Goal: Information Seeking & Learning: Learn about a topic

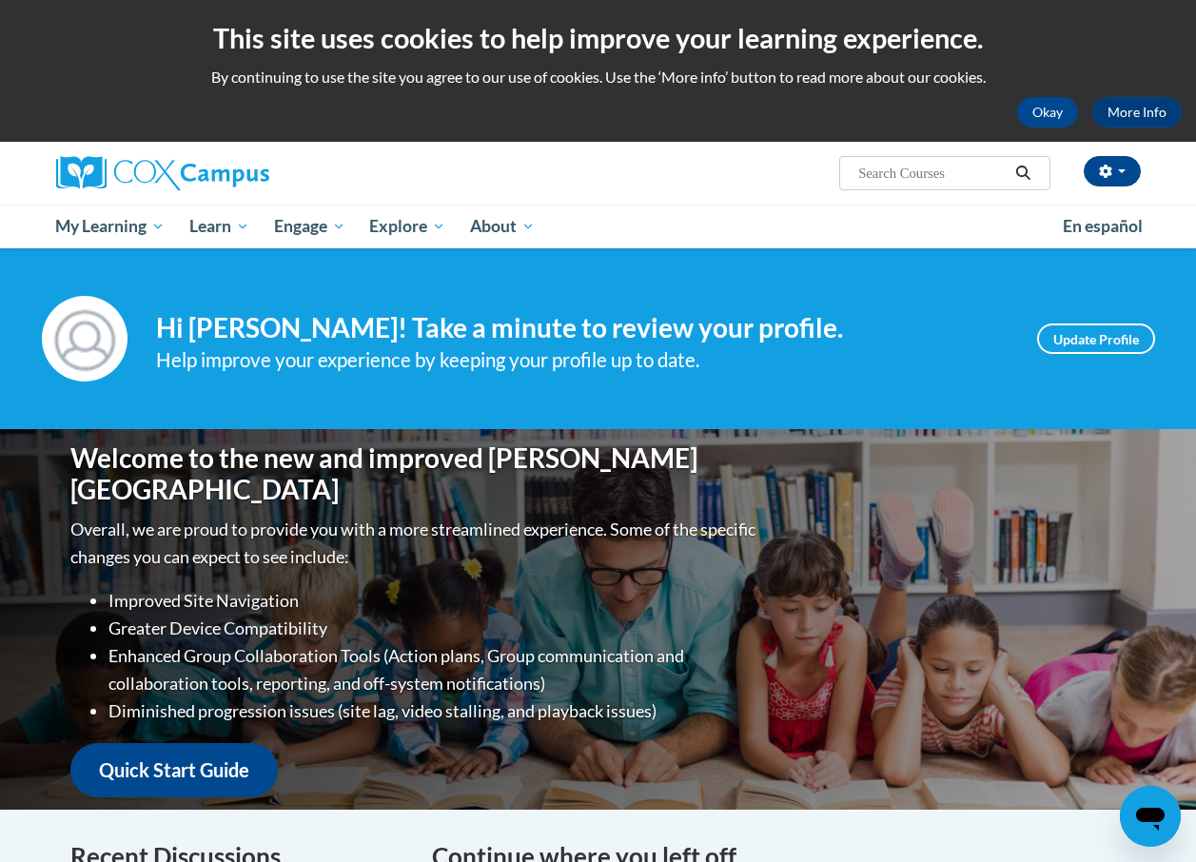
click at [906, 166] on input "Search..." at bounding box center [932, 173] width 152 height 23
type input "food"
click at [1015, 167] on icon "Search" at bounding box center [1022, 173] width 17 height 14
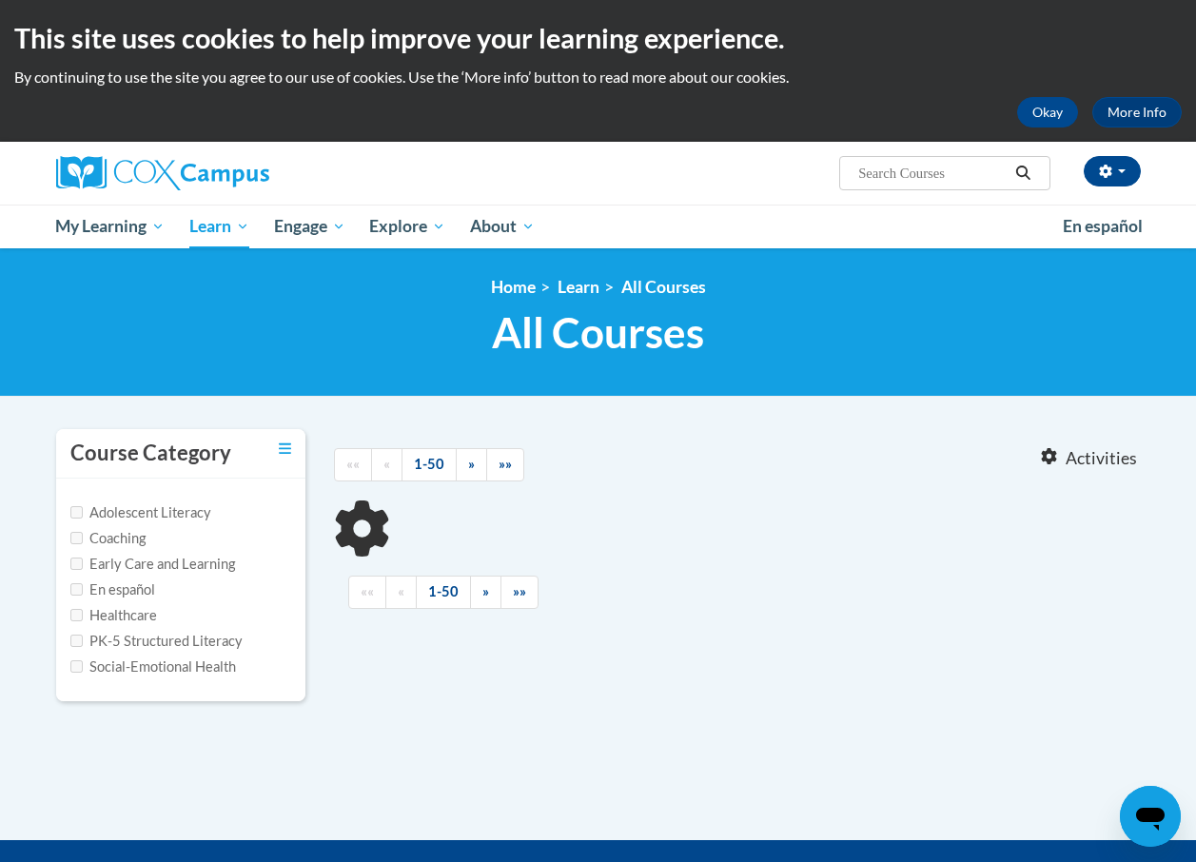
type input "food"
drag, startPoint x: 914, startPoint y: 175, endPoint x: 811, endPoint y: 171, distance: 103.8
click at [811, 171] on div "Christina Hagan (America/New_York UTC-04:00) My Profile Inbox My Transcripts Lo…" at bounding box center [784, 166] width 742 height 49
type input "nutrition"
